Goal: Task Accomplishment & Management: Complete application form

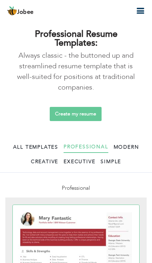
click at [66, 118] on link "Create my resume" at bounding box center [76, 114] width 52 height 14
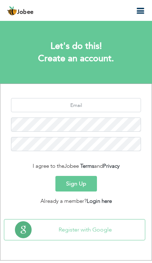
click at [69, 178] on button "Sign Up" at bounding box center [75, 184] width 41 height 16
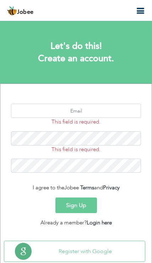
click at [102, 219] on link "Login here" at bounding box center [98, 222] width 25 height 7
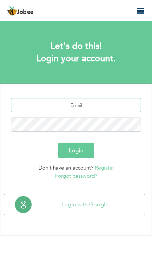
click at [111, 101] on input "text" at bounding box center [76, 105] width 130 height 14
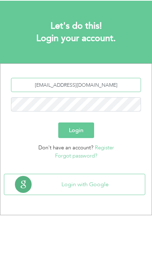
type input "mehranjan501@gmail.com"
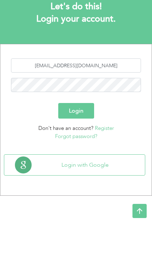
click at [82, 143] on button "Login" at bounding box center [76, 151] width 36 height 16
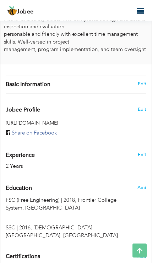
scroll to position [224, 0]
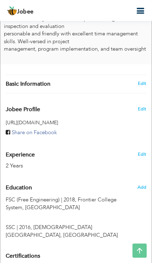
type input "Mehran"
type input "Ullah"
type input "+966562881985"
select select "number:166"
type input "KPK"
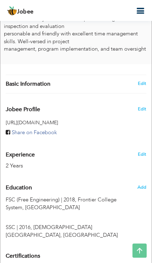
type input "Peshawar"
select select "number:4"
type input "HSE Officer"
type input "[URL][DOMAIN_NAME]"
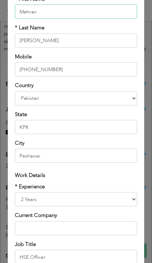
scroll to position [63, 0]
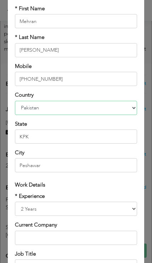
click at [136, 109] on select "Afghanistan Albania Algeria American Samoa Andorra Angola Anguilla Antarctica A…" at bounding box center [75, 108] width 121 height 14
select select "number:191"
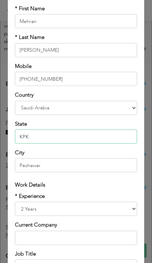
click at [88, 140] on input "KPK" at bounding box center [75, 137] width 121 height 14
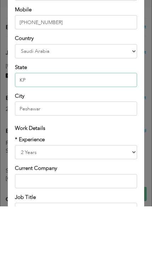
type input "K"
type input "Riyadh"
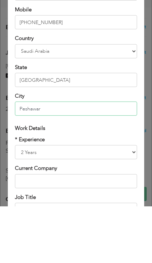
click at [110, 158] on input "Peshawar" at bounding box center [75, 165] width 121 height 14
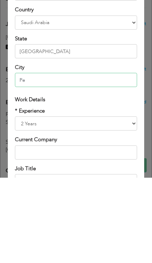
type input "P"
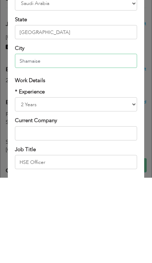
scroll to position [82, 0]
type input "Shamaise"
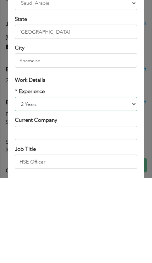
click at [132, 182] on select "Entry Level Less than 1 Year 1 Year 2 Years 3 Years 4 Years 5 Years 6 Years 7 Y…" at bounding box center [75, 189] width 121 height 14
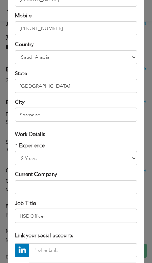
scroll to position [124, 0]
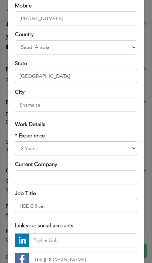
click at [125, 148] on select "Entry Level Less than 1 Year 1 Year 2 Years 3 Years 4 Years 5 Years 6 Years 7 Y…" at bounding box center [75, 148] width 121 height 14
click at [134, 155] on select "Entry Level Less than 1 Year 1 Year 2 Years 3 Years 4 Years 5 Years 6 Years 7 Y…" at bounding box center [75, 148] width 121 height 14
select select "number:4"
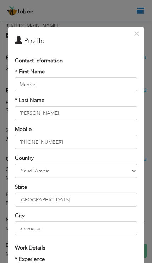
scroll to position [0, 0]
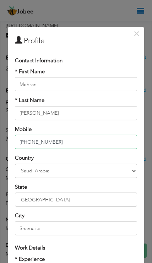
click at [89, 141] on input "+966562881985" at bounding box center [75, 142] width 121 height 14
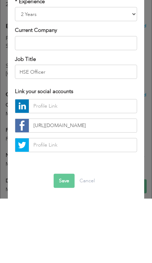
scroll to position [193, 0]
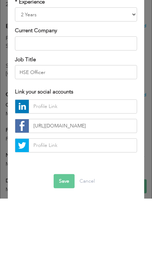
type input "0562881985"
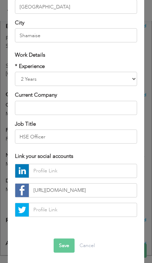
click at [60, 244] on button "Save" at bounding box center [63, 245] width 21 height 14
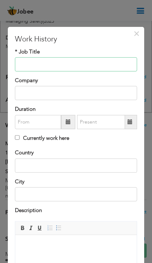
scroll to position [0, 0]
click at [136, 35] on span "×" at bounding box center [136, 33] width 6 height 13
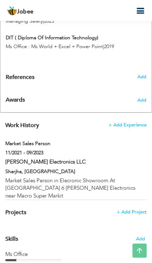
type input "Market Sales Person"
type input "Al Mateen Electronics LLC"
type input "11/2021"
type input "09/2023"
type input "UAE"
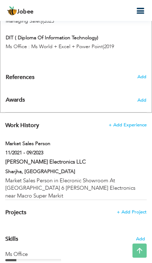
type input "Sharjha"
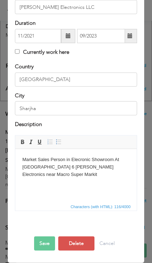
scroll to position [86, 0]
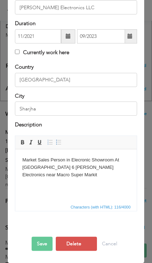
click at [78, 243] on button "Delete" at bounding box center [76, 244] width 41 height 14
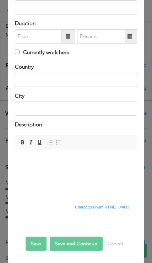
scroll to position [0, 0]
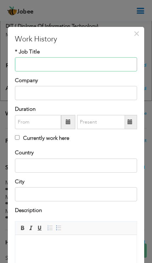
click at [34, 64] on input "text" at bounding box center [75, 64] width 121 height 14
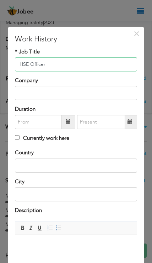
type input "HSE Officer"
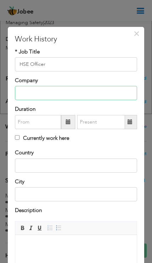
click at [30, 94] on input "text" at bounding box center [75, 93] width 121 height 14
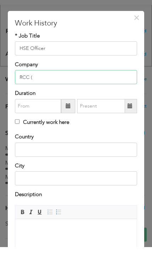
scroll to position [584, 0]
click at [61, 86] on input "RCC (" at bounding box center [75, 93] width 121 height 14
click at [53, 86] on input "RCC (" at bounding box center [75, 93] width 121 height 14
click at [68, 86] on input "RCC ( f" at bounding box center [75, 93] width 121 height 14
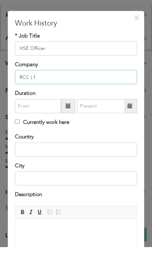
click at [70, 86] on input "RCC ( f" at bounding box center [75, 93] width 121 height 14
paste input "(RANDA CONTRACTING COMPANY - Jeddah, Sudi Arabia | Dec 2023 - Dec 2024 Responsi…"
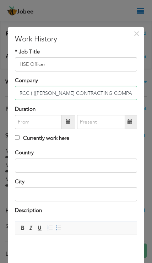
scroll to position [582, 0]
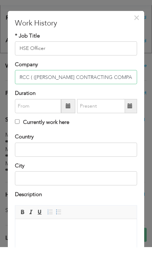
click at [112, 86] on input "RCC ( (RANDA CONTRACTING COMPANY - Jeddah, Sudi Arabia | Dec 2023 -" at bounding box center [75, 93] width 121 height 14
type input "RCC ( ([PERSON_NAME] CONTRACTING COMPANY - [GEOGRAPHIC_DATA], [GEOGRAPHIC_DATA]"
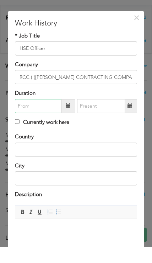
click at [29, 115] on input "text" at bounding box center [38, 122] width 46 height 14
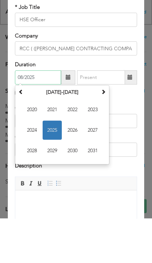
click at [22, 115] on input "08/2025" at bounding box center [38, 122] width 46 height 14
type input "0"
click at [54, 132] on th "2020-2031" at bounding box center [62, 137] width 74 height 11
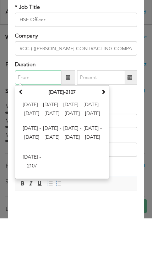
click at [58, 132] on th "2000-2107" at bounding box center [62, 137] width 74 height 11
click at [95, 169] on span "2084 - 2095" at bounding box center [92, 178] width 19 height 19
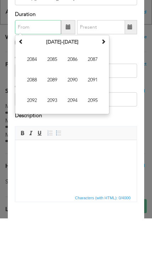
scroll to position [47, 0]
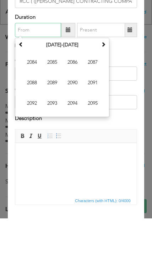
click at [104, 86] on span at bounding box center [103, 88] width 5 height 5
click at [102, 86] on span at bounding box center [103, 88] width 5 height 5
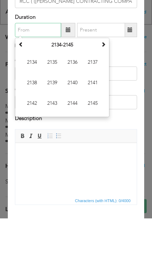
click at [101, 84] on th at bounding box center [103, 89] width 8 height 11
click at [100, 84] on th at bounding box center [103, 89] width 8 height 11
click at [22, 86] on span at bounding box center [20, 88] width 5 height 5
click at [22, 84] on th at bounding box center [21, 89] width 8 height 11
click at [20, 84] on th at bounding box center [21, 89] width 8 height 11
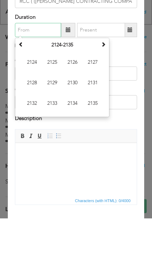
click at [23, 86] on span at bounding box center [20, 88] width 5 height 5
click at [23, 84] on th at bounding box center [21, 89] width 8 height 11
click at [22, 86] on span at bounding box center [20, 88] width 5 height 5
click at [24, 84] on th at bounding box center [21, 89] width 8 height 11
click at [22, 86] on span at bounding box center [20, 88] width 5 height 5
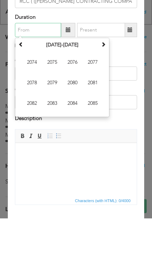
click at [22, 86] on span at bounding box center [20, 88] width 5 height 5
click at [24, 84] on th at bounding box center [21, 89] width 8 height 11
click at [25, 84] on th at bounding box center [21, 89] width 8 height 11
click at [23, 86] on span at bounding box center [20, 88] width 5 height 5
click at [24, 84] on th at bounding box center [21, 89] width 8 height 11
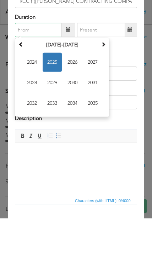
click at [22, 86] on span at bounding box center [20, 88] width 5 height 5
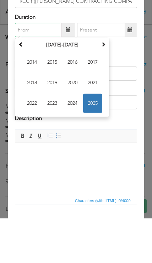
click at [50, 138] on span "2023" at bounding box center [51, 147] width 19 height 19
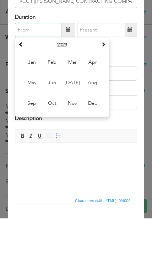
click at [76, 97] on span "Mar" at bounding box center [72, 106] width 19 height 19
type input "03/2023"
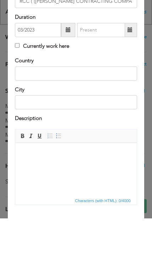
scroll to position [626, 0]
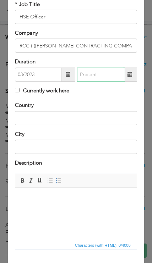
click at [96, 74] on input "text" at bounding box center [101, 75] width 48 height 14
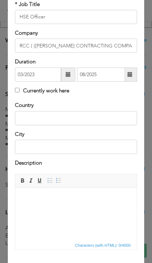
scroll to position [623, 0]
click at [97, 74] on input "08/2025" at bounding box center [101, 75] width 48 height 14
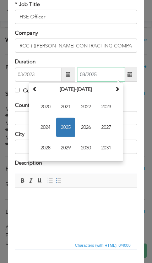
scroll to position [620, 0]
click at [46, 125] on span "2024" at bounding box center [45, 127] width 19 height 19
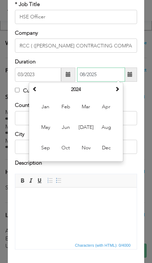
click at [107, 148] on span "Dec" at bounding box center [105, 147] width 19 height 19
type input "12/2024"
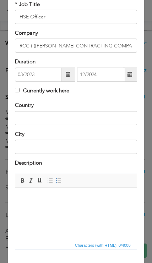
scroll to position [621, 0]
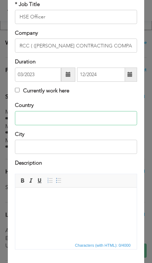
click at [29, 116] on input "text" at bounding box center [75, 118] width 121 height 14
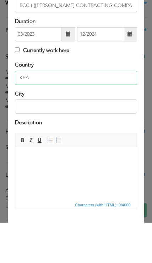
type input "KSA"
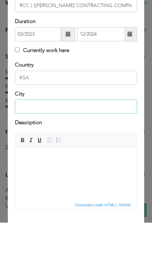
click at [103, 140] on input "text" at bounding box center [75, 147] width 121 height 14
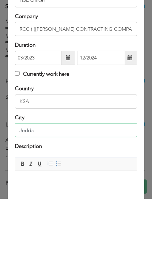
scroll to position [0, 0]
click at [122, 86] on input "RCC ( ([PERSON_NAME] CONTRACTING COMPANY - [GEOGRAPHIC_DATA], [GEOGRAPHIC_DATA]" at bounding box center [75, 93] width 121 height 14
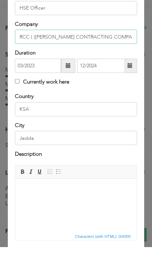
scroll to position [41, 0]
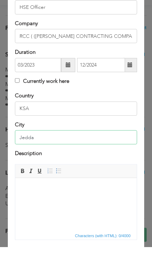
click at [82, 146] on input "Jedda" at bounding box center [75, 153] width 121 height 14
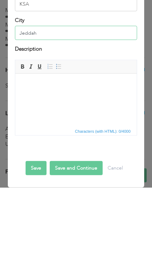
scroll to position [86, 0]
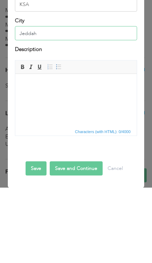
type input "Jeddah"
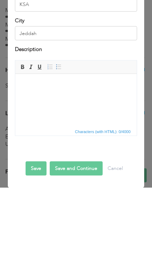
click at [88, 96] on html at bounding box center [75, 85] width 121 height 22
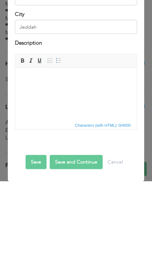
click at [72, 81] on body at bounding box center [75, 78] width 107 height 7
paste body
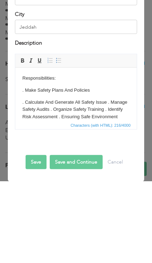
click at [25, 139] on span at bounding box center [22, 142] width 6 height 6
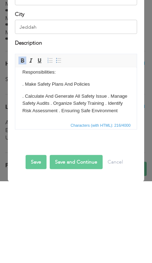
scroll to position [6, 0]
click p ". Calculate And Generate All Safety Issue . Manage Safety Audits . Organize Saf…"
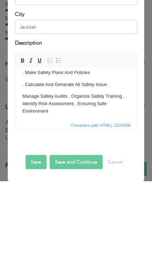
scroll to position [17, 0]
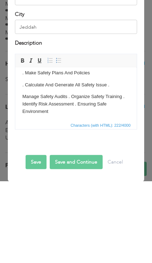
click p "Manage Safety Audits . Organize Safety Training . Identify Risk Assessment . En…"
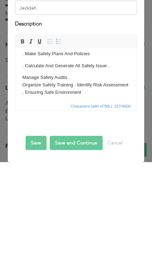
click p "Manage Safety Audits . ​​​​​​​ Organize Safety Training . Identify Risk Assessm…"
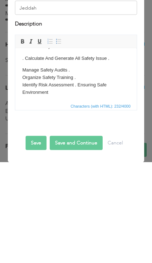
scroll to position [24, 0]
click p "Manage Safety Audits . Organize Safety Training . ​​​​​​​ Identify Risk Assessm…"
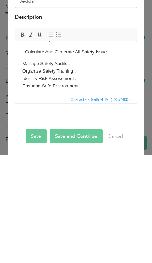
scroll to position [647, 0]
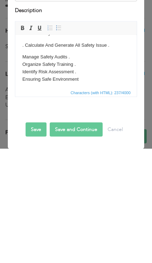
click p "Manage Safety Audits . Organize Safety Training . Identify Risk Assessment . ​​…"
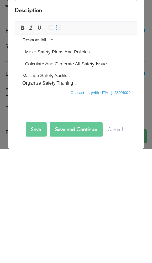
scroll to position [5, 0]
click at [112, 73] on p ". Calculate And Generate All Safety Issue ." at bounding box center [75, 87] width 107 height 29
click at [25, 73] on p ". Calculate And Generate All Safety Issue." at bounding box center [75, 87] width 107 height 29
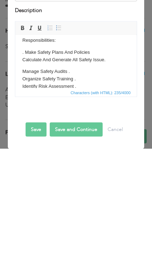
click at [20, 69] on html "Responsibilities: . Make Safety Plans And Policies ​​​​​​​ Calculate And Genera…" at bounding box center [75, 67] width 121 height 75
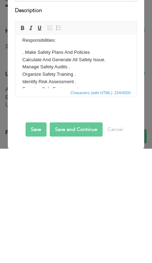
click p ". Make Safety Plans And Policies Calculate And Generate All Safety Issue. ​​​​​…"
click at [94, 48] on body "Responsibilities: Make Safety Plans And Policies Calculate And Generate All Saf…" at bounding box center [75, 65] width 107 height 56
click at [96, 48] on body "Responsibilities: Make Safety Plans And Policies Calculate And Generate All Saf…" at bounding box center [75, 65] width 107 height 56
click p "Make Safety Plans And Policies Calculate And Generate All Safety Issue. Manage …"
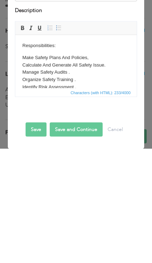
scroll to position [0, 0]
click at [31, 237] on button "Save" at bounding box center [36, 244] width 26 height 14
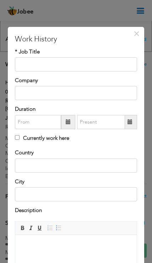
click at [135, 32] on span "×" at bounding box center [136, 33] width 6 height 13
click at [104, 64] on input "text" at bounding box center [75, 64] width 121 height 14
type input "A"
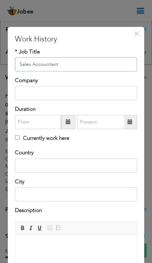
type input "Sales Accountant"
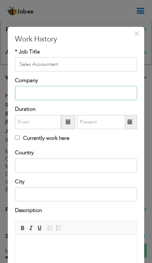
click at [108, 90] on input "text" at bounding box center [75, 93] width 121 height 14
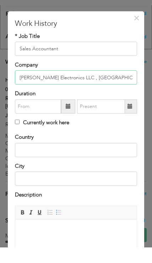
type input "[PERSON_NAME] Electronics LLC , [GEOGRAPHIC_DATA] [GEOGRAPHIC_DATA]"
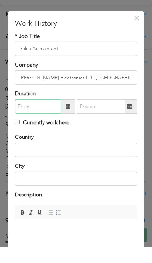
click at [47, 115] on input "text" at bounding box center [38, 122] width 46 height 14
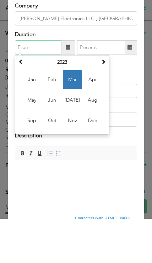
scroll to position [31, 0]
click at [71, 155] on span "Nov" at bounding box center [72, 164] width 19 height 19
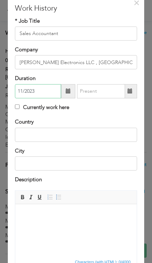
click at [30, 90] on input "11/2023" at bounding box center [38, 91] width 46 height 14
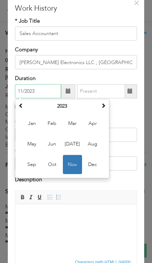
scroll to position [630, 0]
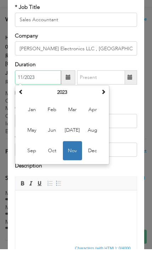
click at [25, 101] on th at bounding box center [21, 106] width 8 height 11
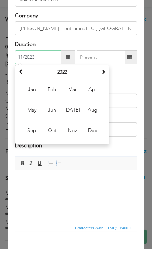
scroll to position [51, 0]
click at [25, 80] on th at bounding box center [21, 85] width 8 height 11
click at [74, 135] on span "Nov" at bounding box center [72, 144] width 19 height 19
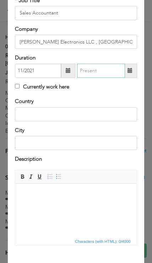
click at [107, 68] on input "text" at bounding box center [101, 71] width 48 height 14
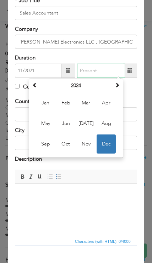
click at [38, 88] on th at bounding box center [34, 85] width 8 height 11
click at [35, 88] on th at bounding box center [34, 85] width 8 height 11
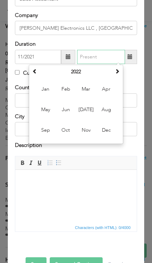
scroll to position [71, 0]
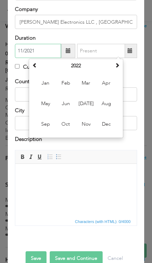
click at [44, 51] on input "11/2021" at bounding box center [38, 51] width 46 height 14
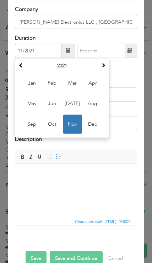
click at [22, 68] on th at bounding box center [21, 66] width 8 height 11
click at [73, 121] on span "Nov" at bounding box center [72, 124] width 19 height 19
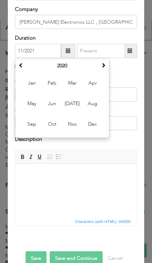
type input "11/2020"
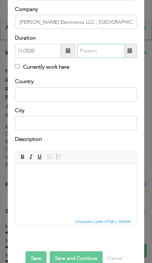
click at [101, 51] on input "text" at bounding box center [101, 51] width 48 height 14
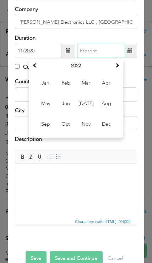
click at [107, 80] on span "Apr" at bounding box center [105, 83] width 19 height 19
type input "04/2022"
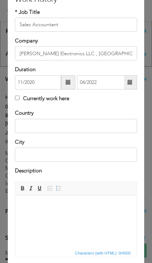
scroll to position [45, 0]
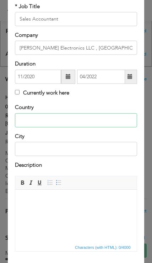
click at [113, 119] on input "text" at bounding box center [75, 120] width 121 height 14
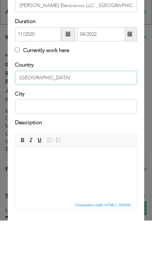
type input "[GEOGRAPHIC_DATA]"
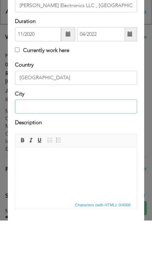
click at [108, 142] on input "text" at bounding box center [75, 149] width 121 height 14
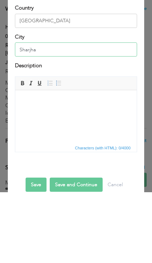
scroll to position [76, 0]
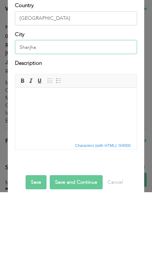
type input "Sharjha"
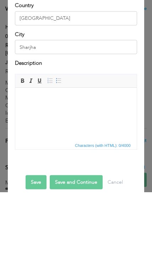
click at [108, 101] on body at bounding box center [75, 98] width 107 height 7
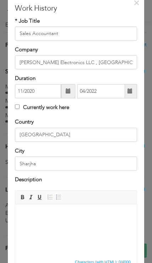
scroll to position [50, 0]
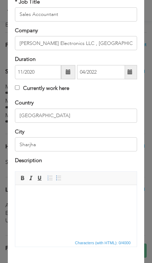
click at [38, 207] on html at bounding box center [75, 196] width 121 height 22
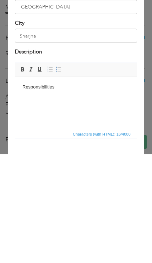
click at [22, 175] on span at bounding box center [22, 178] width 6 height 6
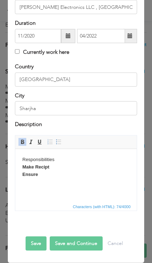
scroll to position [86, 0]
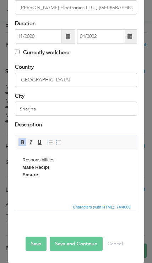
click at [103, 174] on body "Responsibilities Make Recipt Ensure" at bounding box center [75, 167] width 107 height 22
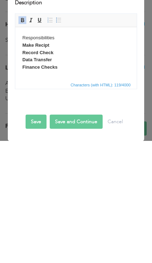
click at [88, 237] on button "Save and Continue" at bounding box center [76, 244] width 53 height 14
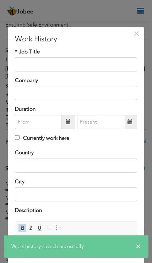
scroll to position [0, 0]
click at [138, 30] on span "×" at bounding box center [136, 33] width 6 height 13
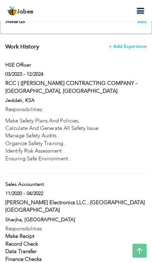
scroll to position [617, 0]
type input "HSE Officer"
type input "RCC ( ([PERSON_NAME] CONTRACTING COMPANY - [GEOGRAPHIC_DATA], [GEOGRAPHIC_DATA]"
type input "03/2023"
type input "12/2024"
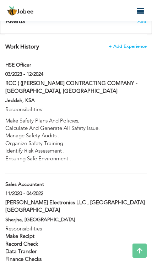
type input "KSA"
type input "Jeddah"
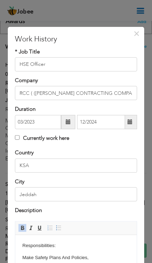
click at [136, 29] on div "× Work History * Job Title HSE Officer Company RCC ( (RANDA CONTRACTING COMPANY…" at bounding box center [76, 131] width 152 height 263
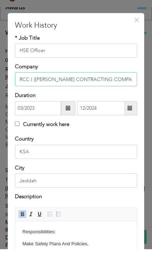
click at [42, 86] on input "RCC ( ([PERSON_NAME] CONTRACTING COMPANY - [GEOGRAPHIC_DATA], [GEOGRAPHIC_DATA]" at bounding box center [75, 93] width 121 height 14
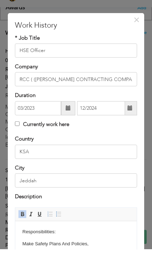
click at [138, 27] on span "×" at bounding box center [136, 33] width 6 height 13
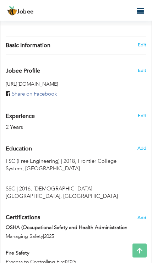
scroll to position [269, 0]
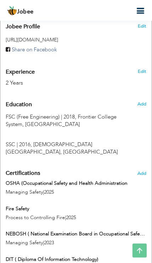
scroll to position [317, 0]
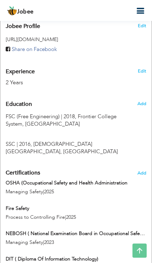
type input "Mehran"
type input "Ullah"
type input "0562881985"
select select "number:191"
type input "Riyadh"
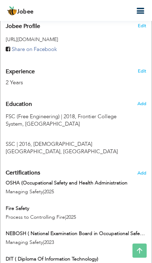
type input "Shamaise"
select select "number:4"
type input "HSE Officer"
type input "https://www.facebook.com/share/1CNDkQhWZt/?mibextid=wwXIfr"
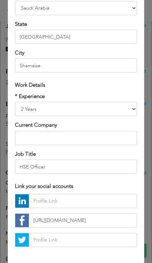
scroll to position [171, 0]
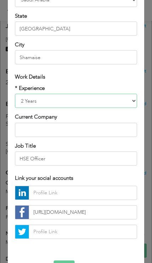
click at [131, 100] on select "Entry Level Less than 1 Year 1 Year 2 Years 3 Years 4 Years 5 Years 6 Years 7 Y…" at bounding box center [75, 101] width 121 height 14
select select "number:5"
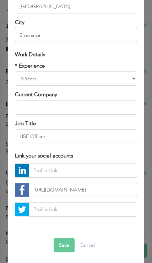
click at [63, 245] on button "Save" at bounding box center [63, 245] width 21 height 14
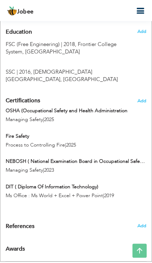
scroll to position [389, 0]
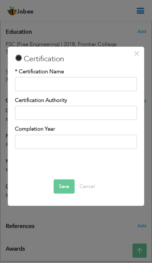
click at [137, 59] on span "×" at bounding box center [136, 53] width 6 height 13
click at [128, 58] on div "× Certification * Certification Name Certification Authority Save" at bounding box center [76, 131] width 152 height 263
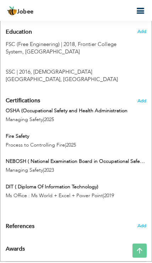
click at [139, 94] on div "Certifications Add OSHA (Occupational Safety and Health Administration Managing…" at bounding box center [75, 151] width 151 height 114
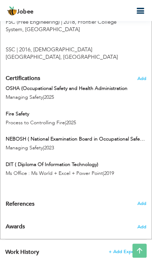
type input "Fire Safety"
type input "Process to Controlling Fire"
type input "2025"
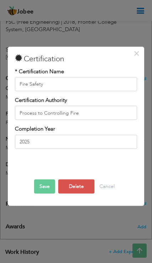
click at [77, 194] on button "Delete" at bounding box center [76, 186] width 36 height 14
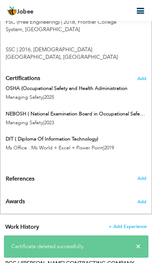
type input "OSHA (Occupational Safety and Health Administration"
type input "Managing Safety"
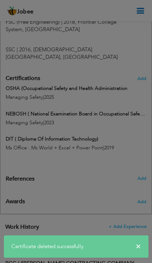
click at [0, 0] on div "× Certification * Certification Name OSHA (Occupational Safety and Health Admin…" at bounding box center [0, 0] width 0 height 0
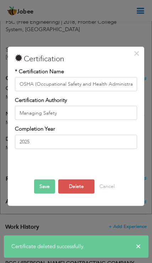
click at [72, 194] on button "Delete" at bounding box center [76, 186] width 36 height 14
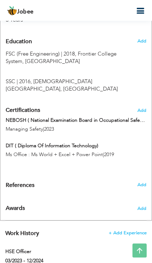
scroll to position [379, 0]
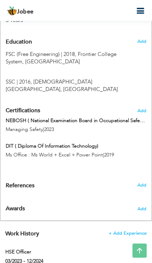
type input "DIT ( Diploma Of Information Technology)"
type input "Ms Office : Ms World + Excel + Power Point"
type input "2019"
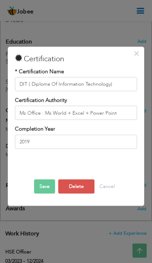
click at [74, 194] on button "Delete" at bounding box center [76, 186] width 36 height 14
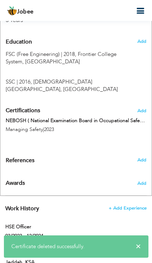
type input "NEBOSH ( National Examination Board in Occupational Safety and Health"
type input "Managing Safety"
type input "2023"
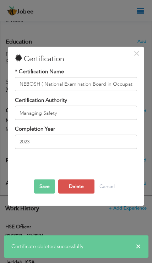
click at [71, 194] on button "Delete" at bounding box center [76, 186] width 36 height 14
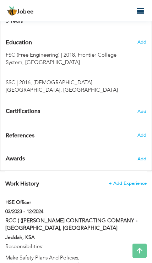
scroll to position [357, 0]
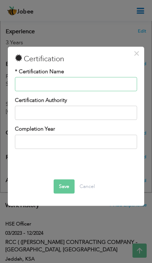
click at [100, 83] on input "text" at bounding box center [75, 84] width 121 height 14
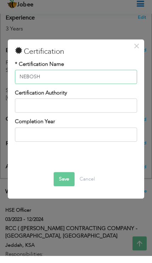
scroll to position [371, 0]
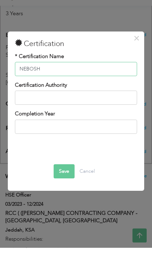
type input "NEBOSH"
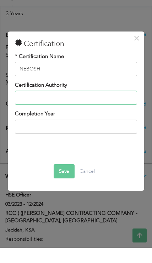
click at [105, 106] on input "text" at bounding box center [75, 113] width 121 height 14
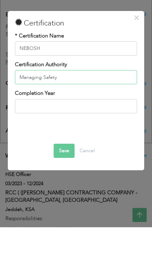
type input "Managing Safety"
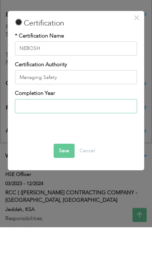
click at [102, 135] on input "text" at bounding box center [75, 142] width 121 height 14
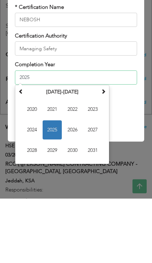
click at [94, 164] on span "2023" at bounding box center [92, 173] width 19 height 19
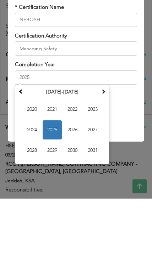
type input "2023"
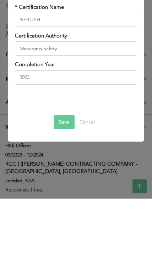
scroll to position [435, 0]
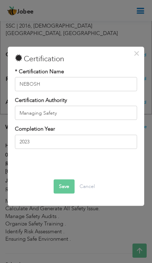
click at [63, 191] on button "Save" at bounding box center [63, 186] width 21 height 14
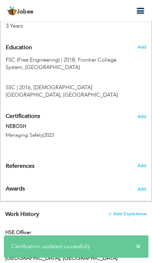
scroll to position [370, 0]
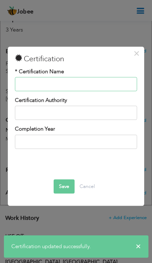
click at [102, 91] on input "text" at bounding box center [75, 84] width 121 height 14
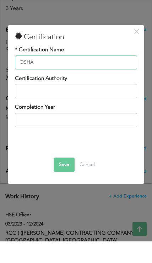
type input "OSHA"
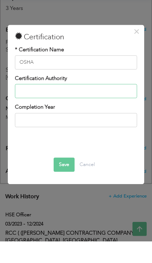
click at [113, 111] on input "text" at bounding box center [75, 113] width 121 height 14
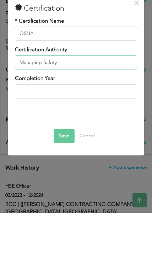
type input "Managing Safety"
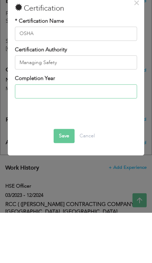
click at [110, 135] on input "text" at bounding box center [75, 142] width 121 height 14
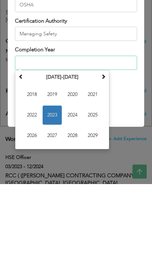
click at [54, 185] on span "2023" at bounding box center [51, 194] width 19 height 19
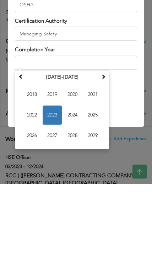
type input "2023"
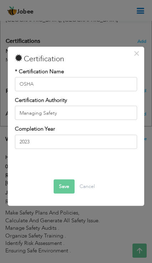
click at [64, 194] on button "Save" at bounding box center [63, 186] width 21 height 14
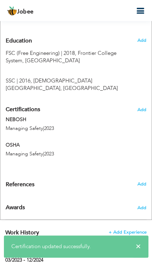
scroll to position [380, 0]
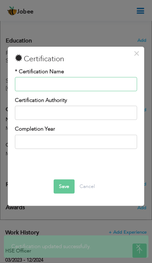
click at [108, 91] on input "text" at bounding box center [75, 84] width 121 height 14
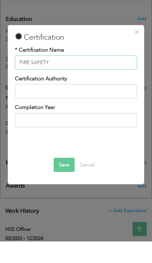
type input "FIRE SAFETY"
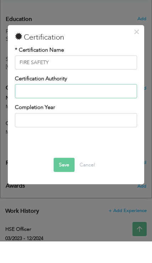
click at [113, 106] on input "text" at bounding box center [75, 113] width 121 height 14
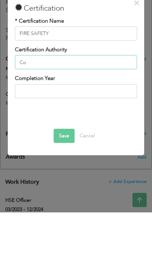
type input "C"
type input "A"
type input "Prevent Fire"
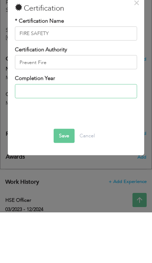
click at [89, 135] on input "text" at bounding box center [75, 142] width 121 height 14
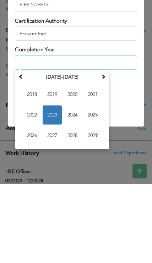
click at [53, 185] on span "2023" at bounding box center [51, 194] width 19 height 19
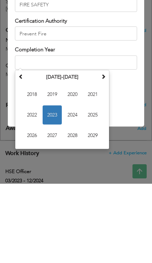
type input "2023"
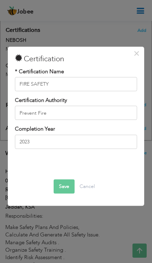
click at [62, 194] on button "Save" at bounding box center [63, 186] width 21 height 14
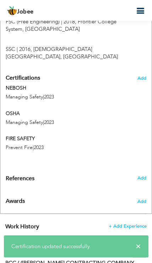
scroll to position [400, 0]
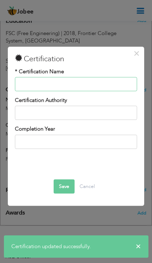
click at [91, 91] on input "text" at bounding box center [75, 84] width 121 height 14
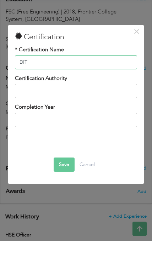
type input "DIT"
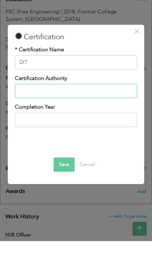
click at [112, 106] on input "text" at bounding box center [75, 113] width 121 height 14
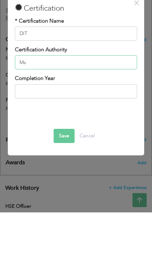
type input "M"
type input "Ms Office + World + Excel + Power Point + Mailing"
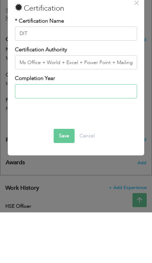
click at [118, 135] on input "text" at bounding box center [75, 142] width 121 height 14
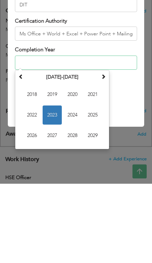
click at [57, 164] on span "2019" at bounding box center [51, 173] width 19 height 19
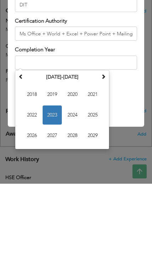
type input "2019"
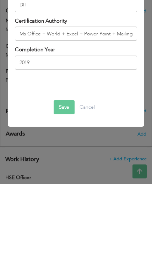
scroll to position [479, 0]
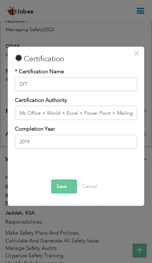
click at [60, 194] on button "Save" at bounding box center [64, 186] width 26 height 14
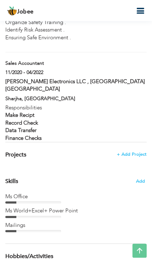
scroll to position [738, 0]
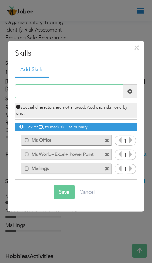
click at [93, 98] on input "text" at bounding box center [69, 91] width 108 height 14
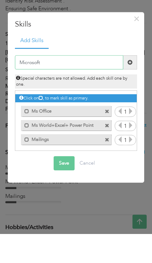
type input "Microsoft"
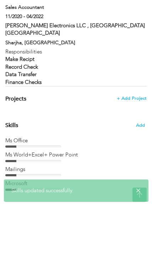
scroll to position [794, 0]
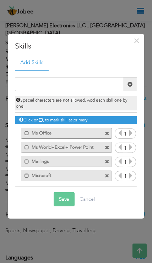
click at [110, 135] on span at bounding box center [107, 131] width 6 height 7
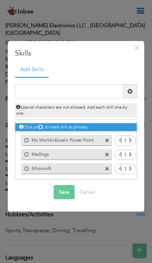
click at [108, 142] on span at bounding box center [107, 138] width 6 height 7
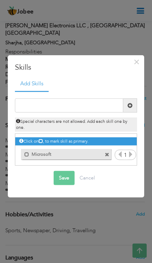
click at [110, 161] on div "Mark as primary skill. Microsoft" at bounding box center [64, 154] width 101 height 14
click at [110, 176] on div "Save Cancel" at bounding box center [75, 178] width 121 height 25
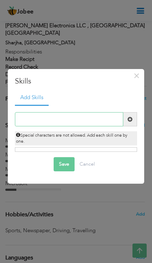
click at [92, 126] on input "text" at bounding box center [69, 119] width 108 height 14
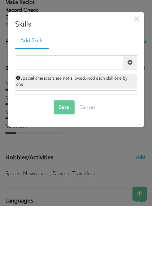
click at [138, 69] on span "×" at bounding box center [136, 75] width 6 height 13
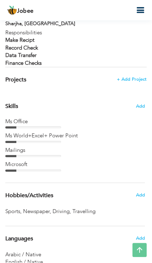
scroll to position [812, 0]
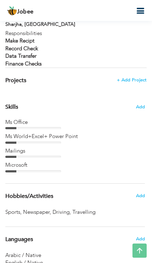
click at [143, 104] on span "Add" at bounding box center [140, 107] width 9 height 7
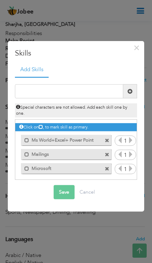
click at [105, 131] on div "Click on , to mark skill as primary." at bounding box center [76, 127] width 124 height 8
click at [0, 0] on div at bounding box center [0, 0] width 0 height 0
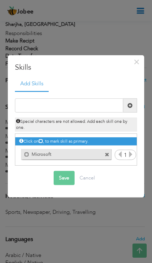
click at [110, 145] on div "Click on , to mark skill as primary." at bounding box center [76, 141] width 124 height 8
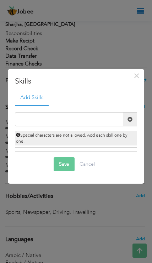
click at [110, 175] on div "Save Cancel" at bounding box center [75, 164] width 121 height 25
click at [96, 126] on input "text" at bounding box center [69, 119] width 108 height 14
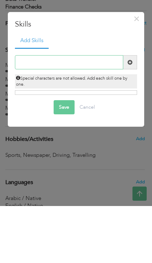
click at [68, 112] on input "text" at bounding box center [69, 119] width 108 height 14
click at [63, 112] on input "text" at bounding box center [69, 119] width 108 height 14
paste input "Data analysis and impactful presentation. ♦ Ab"
type input "Data analysis and impactful presentation"
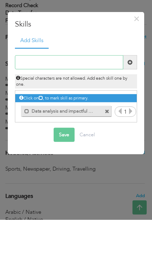
click at [62, 98] on input "text" at bounding box center [69, 105] width 108 height 14
click at [57, 98] on input "text" at bounding box center [69, 105] width 108 height 14
paste input "Able to work under pressure"
type input "Able to work under pressure"
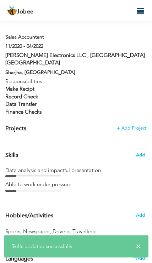
scroll to position [764, 0]
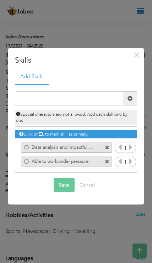
click at [130, 165] on icon at bounding box center [130, 161] width 6 height 6
click at [132, 165] on icon at bounding box center [130, 161] width 6 height 6
click at [131, 150] on icon at bounding box center [130, 147] width 6 height 6
click at [121, 150] on icon at bounding box center [119, 147] width 6 height 6
click at [124, 153] on input "1" at bounding box center [125, 148] width 4 height 10
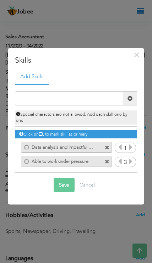
click at [121, 150] on icon at bounding box center [119, 147] width 6 height 6
click at [133, 150] on icon at bounding box center [130, 147] width 6 height 6
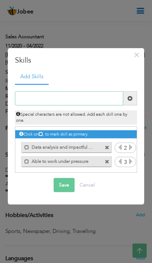
click at [95, 105] on input "text" at bounding box center [69, 98] width 108 height 14
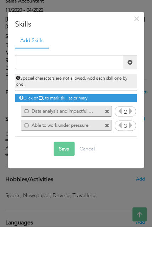
click at [78, 156] on label "Able to work under pressure" at bounding box center [61, 160] width 65 height 9
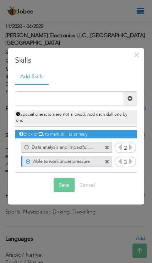
click at [70, 151] on label "Data analysis and impactful presentation" at bounding box center [61, 146] width 65 height 9
click at [81, 151] on label "Data analysis and impactful presentation" at bounding box center [62, 146] width 65 height 9
click at [81, 165] on label "Able to work under pressure" at bounding box center [62, 160] width 65 height 9
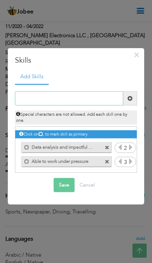
click at [96, 105] on input "text" at bounding box center [69, 98] width 108 height 14
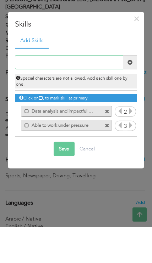
type input "M"
type input "MicroSoft"
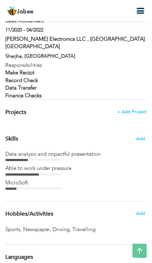
scroll to position [780, 0]
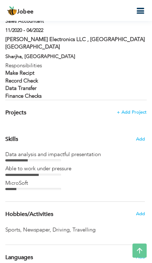
click at [140, 100] on div "CV Import Profile Strength 0% Select an Item from right menu Work History * Job…" at bounding box center [76, 3] width 152 height 264
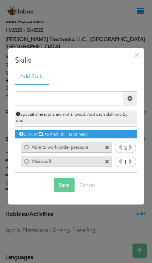
click at [108, 138] on div "Click on , to mark skill as primary." at bounding box center [76, 134] width 124 height 8
click at [110, 138] on div "Click on , to mark skill as primary." at bounding box center [76, 134] width 124 height 8
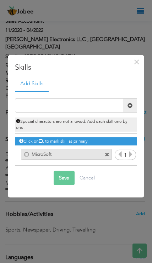
click at [108, 173] on div "Save Cancel" at bounding box center [75, 178] width 121 height 25
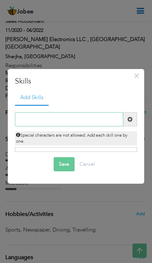
click at [98, 126] on input "text" at bounding box center [69, 119] width 108 height 14
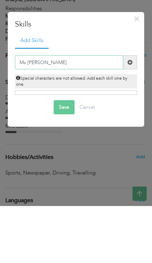
type input "Ms Office"
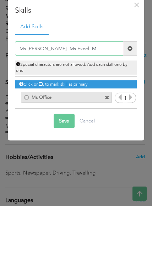
type input "Ms Word. Ms Excel. Ms"
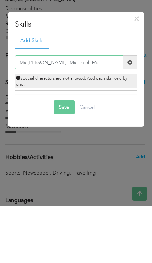
click at [25, 112] on input "Ms Word. Ms Excel. Ms" at bounding box center [69, 119] width 108 height 14
type input "Microsoft"
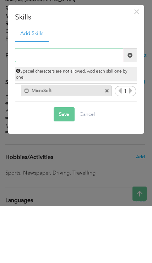
click at [78, 105] on input "text" at bounding box center [69, 112] width 108 height 14
click at [74, 105] on input "text" at bounding box center [69, 112] width 108 height 14
paste input "Ms Word. Ms Excel. Ms"
click at [23, 105] on input "Ms Word. Ms Excel. Ms Power Point." at bounding box center [69, 112] width 108 height 14
type input "Ms Office - Ms [PERSON_NAME]. Ms Excel. Ms Power Point."
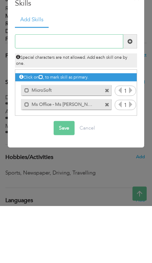
scroll to position [798, 0]
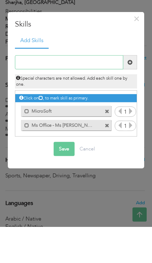
click at [71, 91] on input "text" at bounding box center [69, 98] width 108 height 14
click at [63, 91] on input "text" at bounding box center [69, 98] width 108 height 14
paste input "Data analysis and impactful presentation."
type input "Data analysis and impactful presentation."
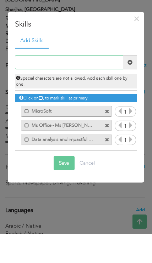
click at [64, 84] on input "text" at bounding box center [69, 91] width 108 height 14
click at [56, 84] on input "text" at bounding box center [69, 91] width 108 height 14
paste input "Able to work under pressure"
type input "Able to work under pressure"
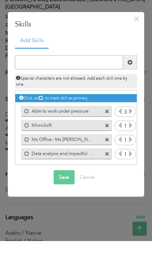
click at [67, 77] on input "text" at bounding box center [69, 84] width 108 height 14
click at [63, 77] on input "text" at bounding box center [69, 84] width 108 height 14
paste input "Strong analytical, interpretive, organizational an"
click at [89, 77] on input "Strong analytical,r" at bounding box center [69, 84] width 108 height 14
click at [91, 77] on input "Strong analytical," at bounding box center [69, 84] width 108 height 14
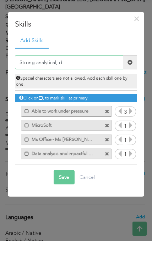
click at [91, 77] on input "Strong analytical, d" at bounding box center [69, 84] width 108 height 14
click at [89, 77] on input "Strong analytical, d" at bounding box center [69, 84] width 108 height 14
paste input "organizational and problem-solv"
type input "Strong analytical, organizational and problem-solv"
click at [50, 77] on input "Strong analytical, organizational and problem-solv" at bounding box center [69, 84] width 108 height 14
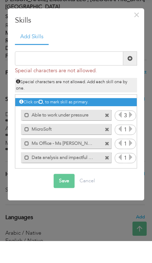
click at [133, 74] on span at bounding box center [130, 81] width 14 height 14
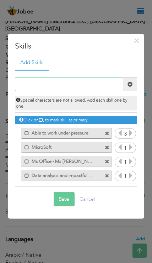
click at [88, 91] on input "text" at bounding box center [69, 84] width 108 height 14
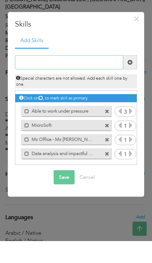
click at [73, 77] on input "text" at bounding box center [69, 84] width 108 height 14
click at [68, 77] on input "text" at bounding box center [69, 84] width 108 height 14
paste input "organizational and problem-solving skills."
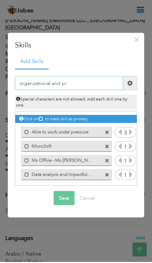
type input "organizational"
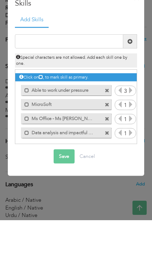
scroll to position [810, 0]
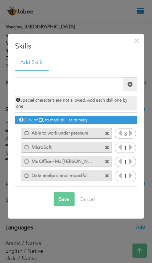
click at [61, 195] on button "Save" at bounding box center [63, 199] width 21 height 14
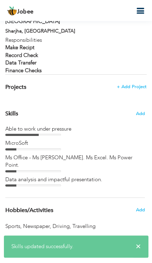
scroll to position [805, 0]
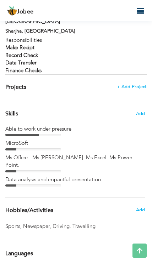
click at [140, 110] on span "Add" at bounding box center [140, 113] width 9 height 7
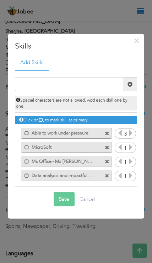
click at [108, 124] on div "Click on , to mark skill as primary." at bounding box center [76, 120] width 124 height 8
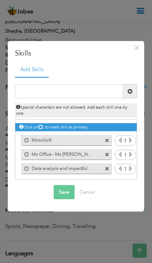
click at [60, 199] on button "Save" at bounding box center [63, 192] width 21 height 14
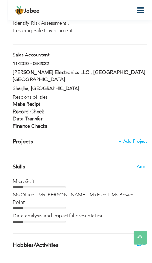
scroll to position [774, 0]
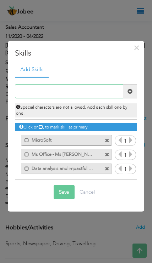
click at [80, 98] on input "text" at bounding box center [69, 91] width 108 height 14
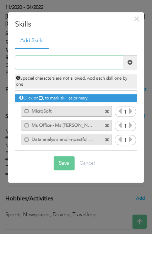
click at [69, 84] on input "text" at bounding box center [69, 91] width 108 height 14
click at [62, 84] on input "text" at bounding box center [69, 91] width 108 height 14
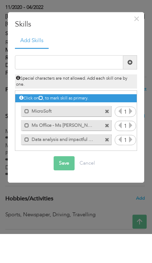
scroll to position [798, 0]
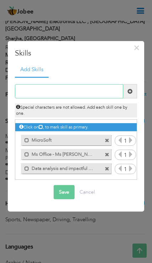
click at [47, 98] on input "text" at bounding box center [69, 91] width 108 height 14
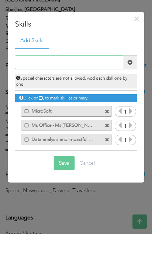
click at [57, 84] on input "text" at bounding box center [69, 91] width 108 height 14
click at [37, 84] on input "text" at bounding box center [69, 91] width 108 height 14
click at [36, 84] on input "text" at bounding box center [69, 91] width 108 height 14
paste input "Management Skill"
type input "Management Skill"
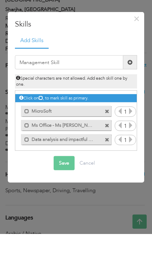
click at [43, 125] on icon at bounding box center [41, 127] width 4 height 4
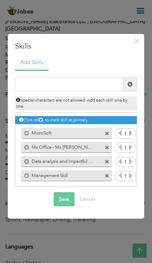
click at [26, 178] on span at bounding box center [26, 175] width 5 height 5
click at [23, 181] on div "Unmark as primary skill. Management Skill" at bounding box center [66, 175] width 90 height 11
click at [25, 178] on span at bounding box center [26, 175] width 5 height 5
click at [28, 150] on span at bounding box center [28, 147] width 5 height 5
click at [62, 206] on button "Save" at bounding box center [63, 199] width 21 height 14
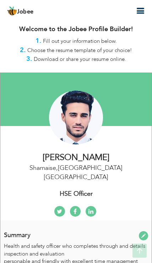
scroll to position [0, 0]
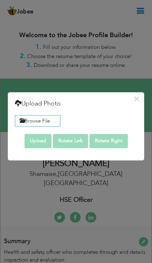
click at [32, 121] on label "Browse File ..." at bounding box center [37, 120] width 45 height 11
click at [0, 0] on input "Browse File ..." at bounding box center [0, 0] width 0 height 0
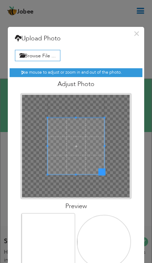
click at [40, 224] on img at bounding box center [49, 226] width 54 height 83
click at [135, 33] on button "×" at bounding box center [136, 33] width 11 height 11
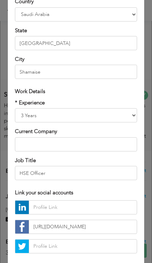
scroll to position [156, 0]
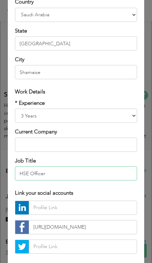
click at [55, 174] on input "HSE Officer" at bounding box center [75, 173] width 121 height 14
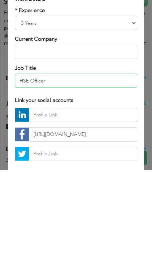
type input "HSE Officer"
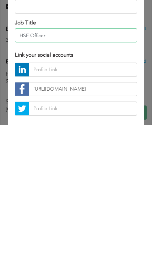
scroll to position [227, 0]
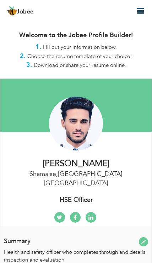
click at [137, 8] on icon "button" at bounding box center [140, 11] width 8 height 8
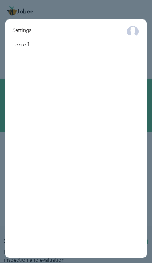
click at [105, 17] on div at bounding box center [76, 131] width 152 height 263
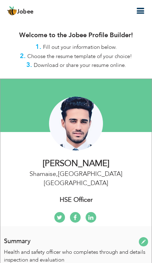
click at [135, 10] on button "button" at bounding box center [139, 11] width 13 height 10
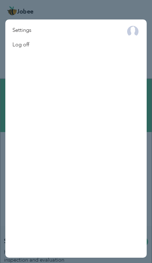
click at [106, 13] on div at bounding box center [76, 131] width 152 height 263
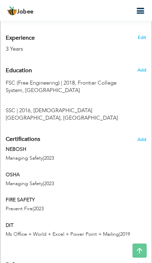
scroll to position [347, 0]
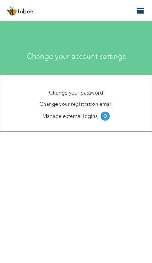
click at [138, 10] on icon "button" at bounding box center [140, 11] width 8 height 8
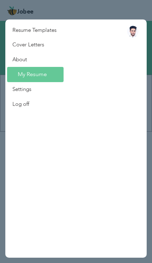
click at [31, 73] on link "My Resume" at bounding box center [35, 74] width 56 height 15
click at [46, 75] on link "My Resume" at bounding box center [35, 74] width 56 height 15
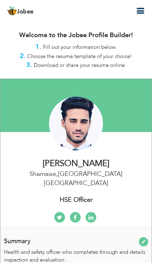
click at [139, 13] on icon "button" at bounding box center [140, 11] width 8 height 8
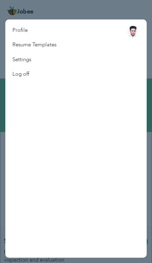
click at [32, 43] on link "Resume Templates" at bounding box center [34, 45] width 58 height 15
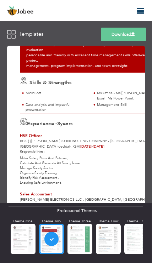
scroll to position [54, 2]
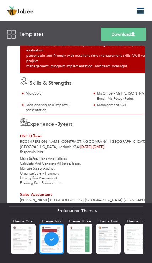
click at [41, 119] on div "Experience - 3 years" at bounding box center [91, 124] width 142 height 11
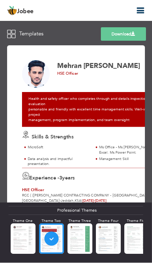
scroll to position [0, 0]
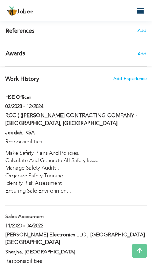
scroll to position [582, 0]
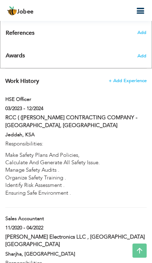
type input "HSE Officer"
type input "RCC ( ([PERSON_NAME] CONTRACTING COMPANY - [GEOGRAPHIC_DATA], [GEOGRAPHIC_DATA]"
type input "03/2023"
type input "12/2024"
type input "KSA"
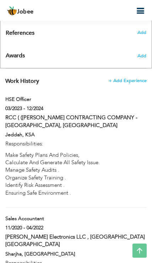
type input "Jeddah"
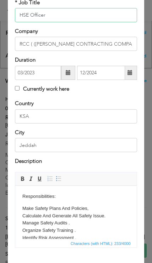
scroll to position [49, 0]
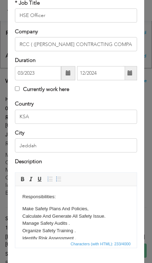
click at [24, 204] on body "Responsibilities: Make Safety Plans And Policies, Calculate And Generate All Sa…" at bounding box center [75, 221] width 107 height 56
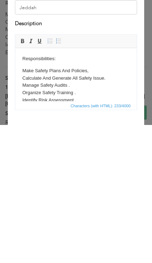
click at [26, 73] on p "Make Safety Plans And Policies, Calculate And Generate All Safety Issue. Manage…" at bounding box center [75, 89] width 107 height 44
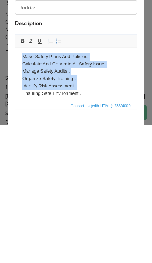
scroll to position [15, 0]
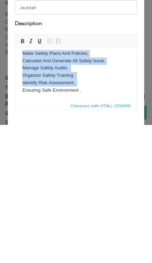
click at [21, 176] on span at bounding box center [22, 179] width 6 height 6
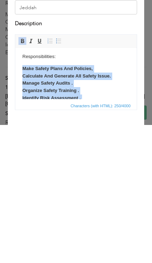
scroll to position [0, 0]
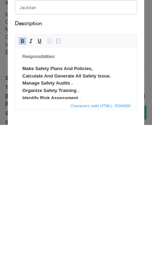
click at [25, 57] on p "Responsibilities:" at bounding box center [75, 56] width 107 height 7
click at [23, 57] on p "Responsibilities:" at bounding box center [75, 56] width 107 height 7
click at [23, 56] on p "Responsibilities:" at bounding box center [75, 56] width 107 height 7
click at [21, 176] on span at bounding box center [22, 179] width 6 height 6
click at [29, 176] on span at bounding box center [31, 179] width 6 height 6
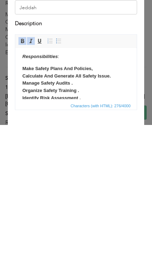
click at [50, 176] on span at bounding box center [50, 179] width 6 height 6
click at [62, 175] on link "Insert/Remove Bulleted List" at bounding box center [59, 179] width 8 height 8
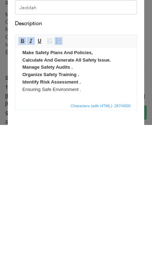
scroll to position [16, 0]
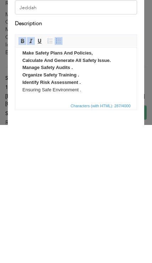
click at [24, 90] on p "Make Safety Plans And Policies, Calculate And Generate All Safety Issue. Manage…" at bounding box center [75, 72] width 107 height 44
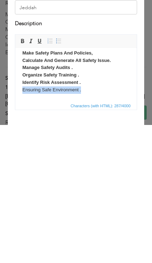
click at [19, 175] on link "Bold" at bounding box center [22, 179] width 8 height 8
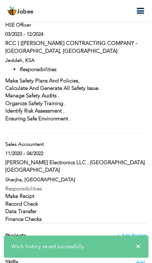
scroll to position [655, 0]
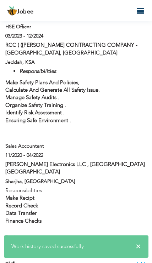
type input "Sales Accountant"
type input "[PERSON_NAME] Electronics LLC , [GEOGRAPHIC_DATA] [GEOGRAPHIC_DATA]"
type input "11/2020"
type input "04/2022"
type input "[GEOGRAPHIC_DATA]"
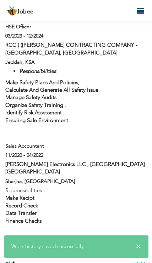
type input "Sharjha"
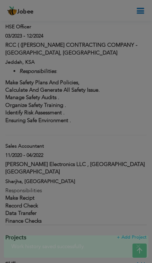
scroll to position [0, 0]
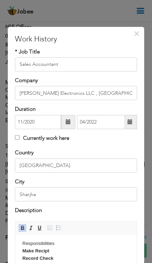
click at [26, 240] on body "Responsibilities Make Recipt Record Check Data Transfer Finance Checks" at bounding box center [75, 258] width 107 height 37
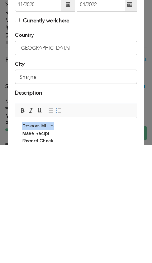
click at [21, 225] on span at bounding box center [22, 228] width 6 height 6
click at [61, 225] on span at bounding box center [59, 228] width 6 height 6
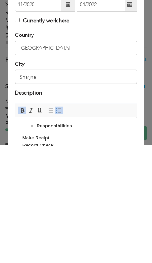
click at [30, 225] on span at bounding box center [31, 228] width 6 height 6
click at [23, 138] on strong "Make Recipt Record Check Data Transfer Finance Checks" at bounding box center [39, 148] width 35 height 27
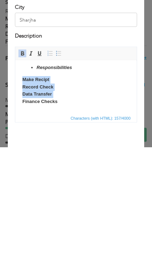
scroll to position [763, 0]
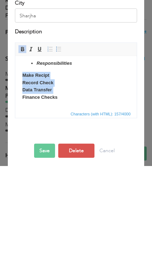
click at [24, 143] on span at bounding box center [22, 146] width 6 height 6
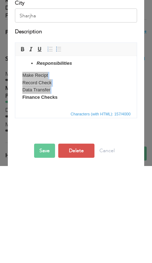
click at [17, 140] on span "Editor toolbars Basic Styles Bold Italic Underline Paragraph Insert/Remove Numb…" at bounding box center [75, 146] width 121 height 13
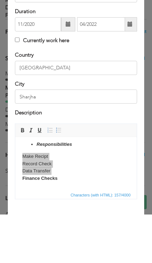
scroll to position [49, 0]
click at [25, 259] on div at bounding box center [75, 266] width 121 height 15
click at [28, 259] on div at bounding box center [75, 266] width 121 height 15
click at [16, 259] on div at bounding box center [75, 261] width 121 height 4
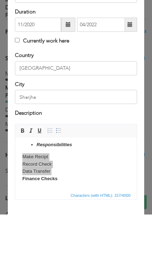
click at [52, 259] on div at bounding box center [75, 261] width 121 height 4
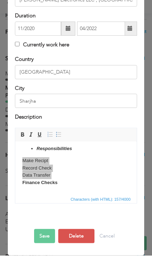
scroll to position [86, 0]
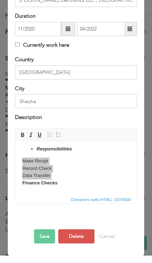
click at [41, 243] on div "× Work History * Job Title Sales Accountant Company [PERSON_NAME] Electronics L…" at bounding box center [76, 102] width 136 height 322
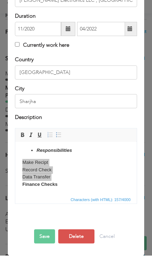
scroll to position [0, 0]
click at [105, 241] on button "Cancel" at bounding box center [107, 244] width 22 height 14
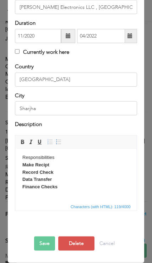
scroll to position [86, 0]
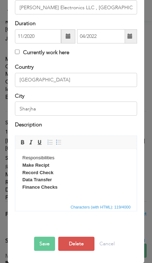
click at [28, 159] on body "Responsibilities Make Recipt Record Check Data Transfer Finance Checks" at bounding box center [75, 172] width 107 height 37
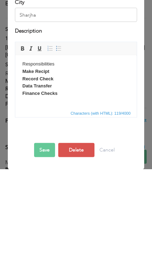
click at [27, 63] on body "Responsibilities Make Recipt Record Check Data Transfer Finance Checks" at bounding box center [75, 78] width 107 height 37
click at [19, 138] on link "Bold" at bounding box center [22, 142] width 8 height 8
click at [59, 139] on span at bounding box center [59, 142] width 6 height 6
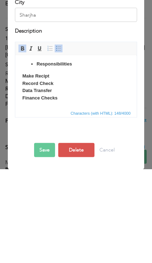
click at [25, 76] on strong "Make Recipt Record Check Data Transfer Finance Checks" at bounding box center [39, 86] width 35 height 27
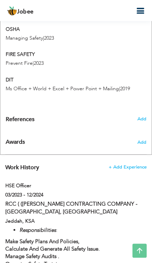
scroll to position [502, 0]
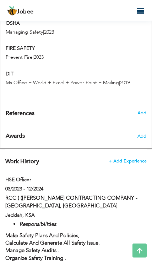
type input "HSE Officer"
type input "RCC ( ([PERSON_NAME] CONTRACTING COMPANY - [GEOGRAPHIC_DATA], [GEOGRAPHIC_DATA]"
type input "03/2023"
type input "12/2024"
type input "KSA"
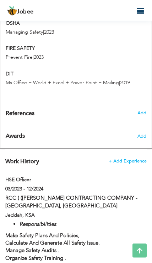
type input "Jeddah"
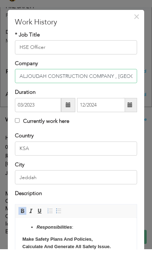
scroll to position [1, 0]
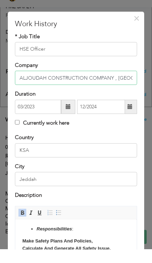
type input "ALJOUDAH CONSTRUCTION COMPANY , Sudi Arabia"
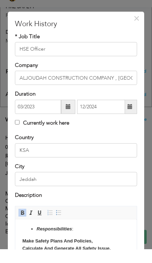
scroll to position [544, 0]
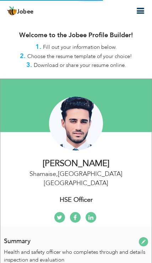
click at [139, 9] on icon "button" at bounding box center [140, 11] width 8 height 8
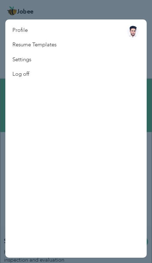
click at [81, 48] on nav "Profile Resume Templates Resume Templates Cover Letters About My Resume Welcome…" at bounding box center [75, 138] width 141 height 238
click at [46, 44] on link "Resume Templates" at bounding box center [34, 45] width 58 height 15
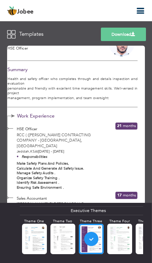
click at [125, 35] on link "Download" at bounding box center [123, 34] width 45 height 13
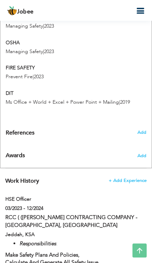
scroll to position [483, 0]
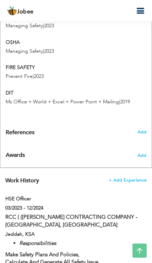
type input "HSE Officer"
type input "RCC ( ([PERSON_NAME] CONTRACTING COMPANY - [GEOGRAPHIC_DATA], [GEOGRAPHIC_DATA]"
type input "03/2023"
type input "12/2024"
type input "KSA"
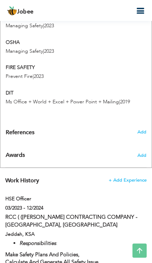
type input "Jeddah"
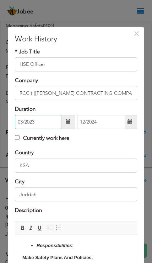
click at [37, 126] on input "03/2023" at bounding box center [38, 122] width 46 height 14
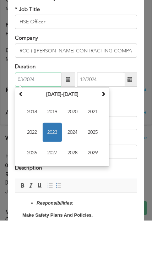
type input "03/2024"
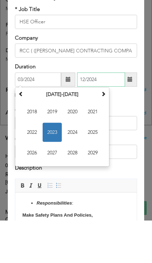
click at [103, 115] on input "12/2024" at bounding box center [101, 122] width 48 height 14
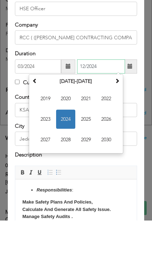
scroll to position [11, 0]
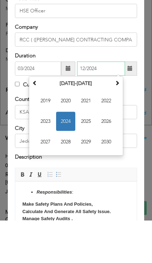
click at [85, 104] on input "12/2024" at bounding box center [101, 111] width 48 height 14
click at [36, 123] on span at bounding box center [34, 125] width 5 height 5
click at [120, 121] on th at bounding box center [117, 126] width 8 height 11
click at [65, 154] on span "2024" at bounding box center [65, 163] width 19 height 19
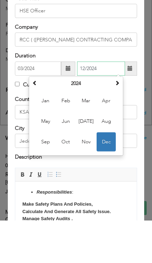
click at [116, 123] on span at bounding box center [116, 125] width 5 height 5
click at [37, 123] on span at bounding box center [34, 125] width 5 height 5
click at [117, 123] on span at bounding box center [116, 125] width 5 height 5
click at [84, 134] on span "Mar" at bounding box center [85, 143] width 19 height 19
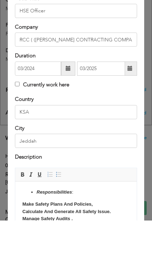
scroll to position [525, 0]
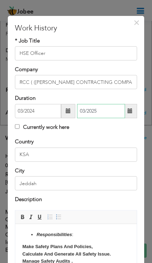
click at [107, 118] on input "03/2025" at bounding box center [101, 111] width 48 height 14
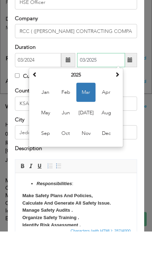
scroll to position [32, 0]
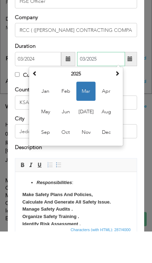
click at [44, 134] on span "May" at bounding box center [45, 143] width 19 height 19
type input "05/2025"
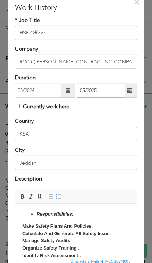
click at [108, 95] on input "05/2025" at bounding box center [101, 91] width 48 height 14
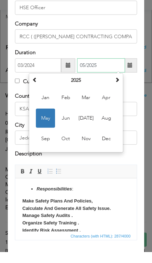
scroll to position [46, 0]
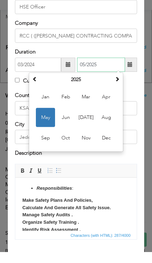
click at [44, 121] on span "May" at bounding box center [45, 128] width 19 height 19
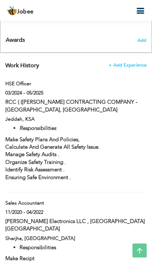
scroll to position [598, 0]
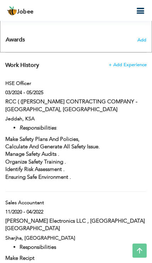
type input "Sales Accountant"
type input "[PERSON_NAME] Electronics LLC , [GEOGRAPHIC_DATA] [GEOGRAPHIC_DATA]"
type input "11/2020"
type input "04/2022"
type input "[GEOGRAPHIC_DATA]"
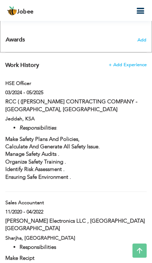
type input "Sharjha"
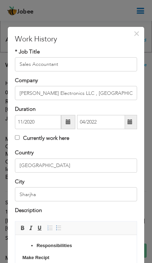
scroll to position [0, 0]
click at [42, 125] on input "11/2020" at bounding box center [38, 122] width 46 height 14
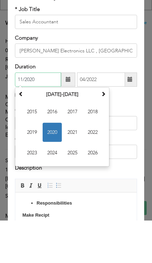
click at [52, 165] on span "2020" at bounding box center [51, 174] width 19 height 19
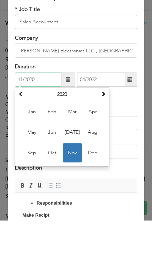
click at [72, 145] on span "Mar" at bounding box center [72, 154] width 19 height 19
type input "03/2020"
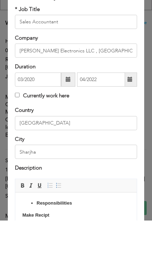
scroll to position [641, 0]
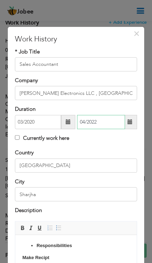
click at [92, 125] on input "04/2022" at bounding box center [101, 122] width 48 height 14
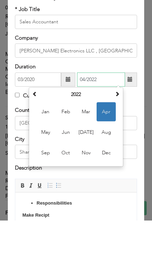
click at [86, 186] on span "Nov" at bounding box center [85, 195] width 19 height 19
type input "11/2022"
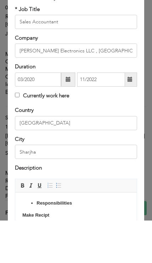
scroll to position [683, 0]
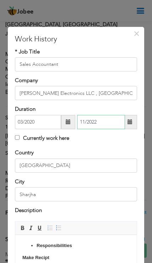
click at [104, 126] on input "11/2022" at bounding box center [101, 122] width 48 height 14
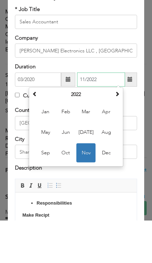
click at [86, 186] on span "Nov" at bounding box center [85, 195] width 19 height 19
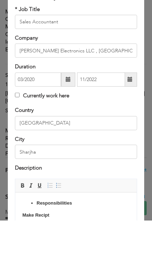
scroll to position [726, 0]
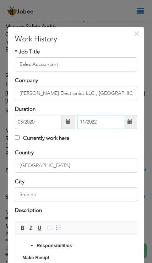
click at [99, 124] on input "11/2022" at bounding box center [101, 122] width 48 height 14
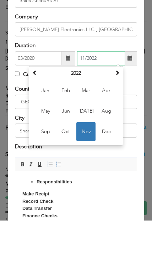
scroll to position [23, 0]
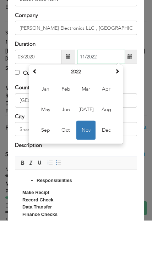
click at [81, 163] on span "Nov" at bounding box center [85, 172] width 19 height 19
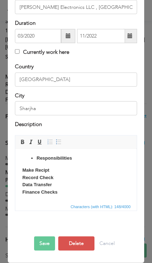
scroll to position [86, 0]
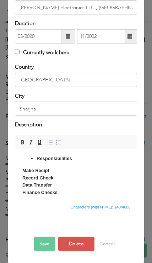
click at [44, 246] on button "Save" at bounding box center [44, 244] width 21 height 14
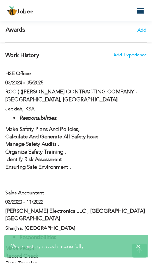
scroll to position [609, 0]
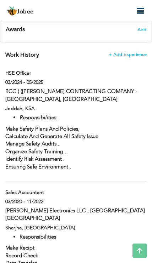
type input "HSE Officer"
type input "RCC ( ([PERSON_NAME] CONTRACTING COMPANY - [GEOGRAPHIC_DATA], [GEOGRAPHIC_DATA]"
type input "03/2024"
type input "05/2025"
type input "KSA"
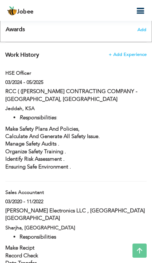
type input "Jeddah"
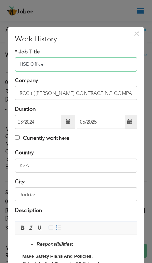
scroll to position [594, 0]
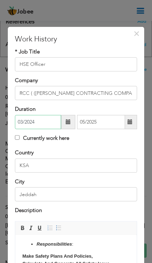
click at [40, 126] on input "03/2024" at bounding box center [38, 122] width 46 height 14
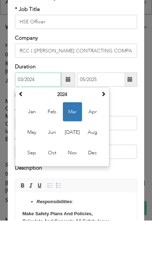
click at [29, 186] on span "Sep" at bounding box center [31, 195] width 19 height 19
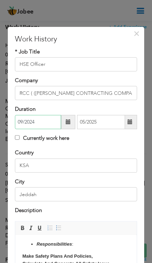
click at [40, 127] on input "09/2024" at bounding box center [38, 122] width 46 height 14
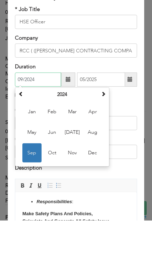
click at [24, 132] on th at bounding box center [21, 137] width 8 height 11
click at [33, 186] on span "Sep" at bounding box center [31, 195] width 19 height 19
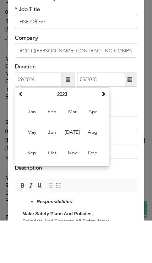
type input "09/2023"
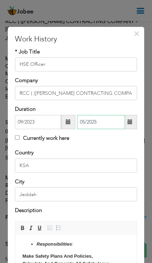
click at [103, 125] on input "05/2025" at bounding box center [101, 122] width 48 height 14
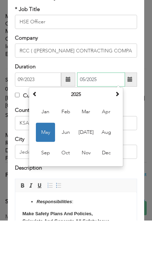
click at [105, 186] on span "Dec" at bounding box center [105, 195] width 19 height 19
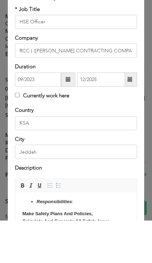
scroll to position [721, 0]
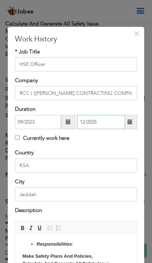
click at [103, 124] on input "12/2025" at bounding box center [101, 122] width 48 height 14
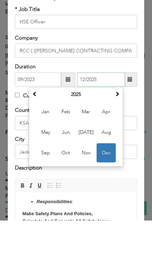
click at [42, 132] on th "2025" at bounding box center [76, 137] width 74 height 11
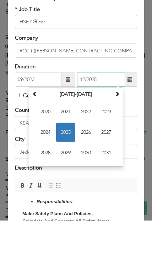
click at [49, 165] on span "2024" at bounding box center [45, 174] width 19 height 19
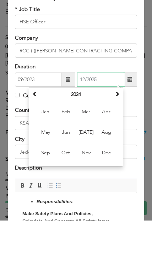
click at [106, 186] on span "Dec" at bounding box center [105, 195] width 19 height 19
type input "12/2024"
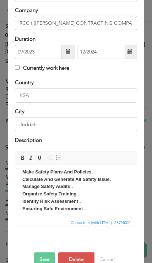
scroll to position [82, 0]
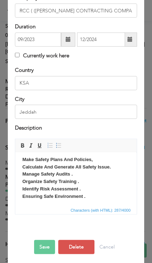
click at [37, 246] on button "Save" at bounding box center [44, 247] width 21 height 14
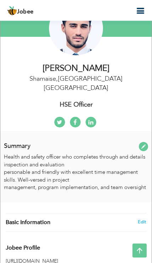
scroll to position [0, 0]
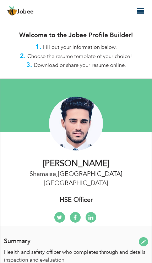
click at [139, 10] on icon "button" at bounding box center [140, 11] width 8 height 8
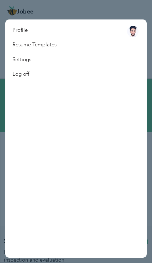
click at [28, 44] on link "Resume Templates" at bounding box center [34, 45] width 58 height 15
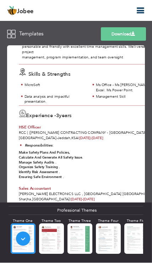
scroll to position [58, 3]
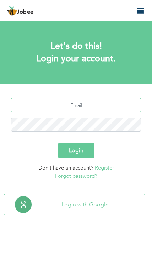
click at [113, 106] on input "text" at bounding box center [76, 105] width 130 height 14
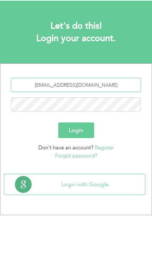
type input "[EMAIL_ADDRESS][DOMAIN_NAME]"
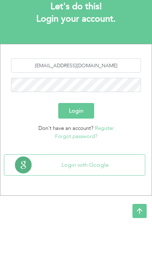
click at [88, 143] on button "Login" at bounding box center [76, 151] width 36 height 16
click at [78, 147] on button "Login" at bounding box center [76, 151] width 36 height 16
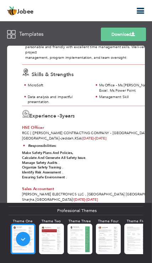
scroll to position [58, 0]
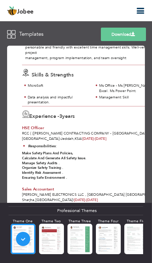
click at [0, 0] on div at bounding box center [0, 0] width 0 height 0
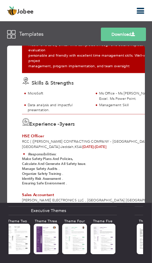
scroll to position [0, 353]
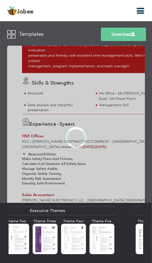
click at [46, 232] on div at bounding box center [75, 138] width 137 height 188
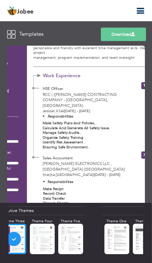
scroll to position [0, 391]
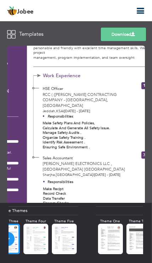
click at [0, 0] on div at bounding box center [0, 0] width 0 height 0
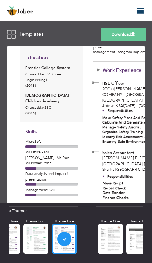
scroll to position [64, 0]
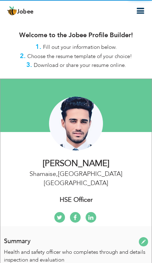
click at [137, 9] on icon "button" at bounding box center [140, 11] width 8 height 8
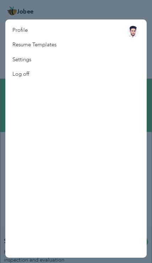
click at [144, 10] on div at bounding box center [76, 131] width 152 height 263
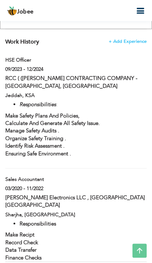
scroll to position [622, 0]
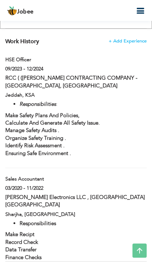
type input "Sales Accountant"
type input "[PERSON_NAME] Electronics LLC , [GEOGRAPHIC_DATA] [GEOGRAPHIC_DATA]"
type input "03/2020"
type input "11/2022"
type input "[GEOGRAPHIC_DATA]"
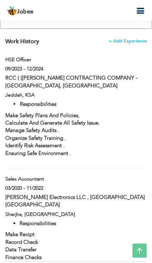
type input "Sharjha"
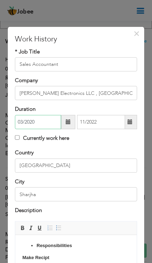
click at [41, 124] on input "03/2020" at bounding box center [38, 122] width 46 height 14
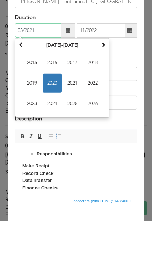
scroll to position [49, 0]
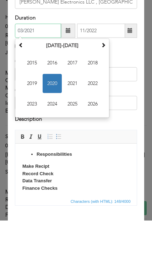
click at [73, 116] on span "2021" at bounding box center [72, 125] width 19 height 19
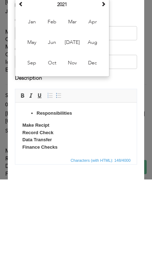
click at [72, 96] on span "Mar" at bounding box center [72, 105] width 19 height 19
type input "03/2021"
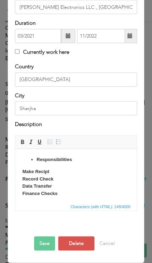
scroll to position [86, 0]
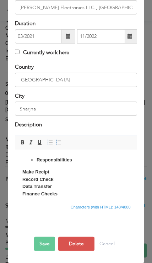
click at [41, 245] on button "Save" at bounding box center [44, 244] width 21 height 14
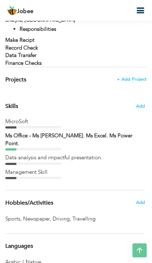
scroll to position [816, 0]
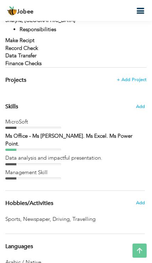
click at [139, 15] on button "button" at bounding box center [139, 11] width 13 height 10
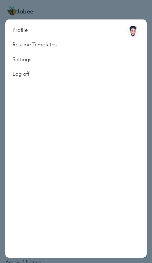
click at [29, 44] on link "Resume Templates" at bounding box center [34, 45] width 58 height 15
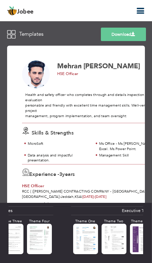
scroll to position [0, 264]
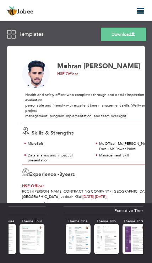
click at [0, 0] on div at bounding box center [0, 0] width 0 height 0
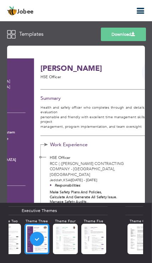
scroll to position [0, 376]
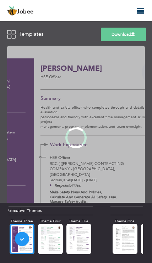
click at [52, 232] on div at bounding box center [75, 138] width 137 height 188
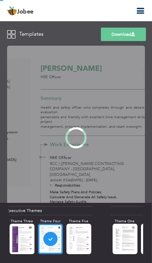
click at [80, 232] on div at bounding box center [75, 138] width 137 height 188
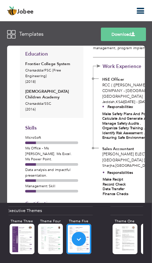
scroll to position [71, 0]
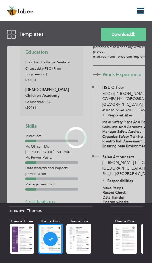
click at [49, 232] on div at bounding box center [75, 138] width 137 height 188
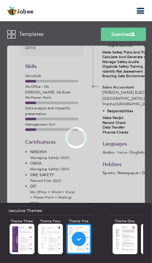
scroll to position [70, 0]
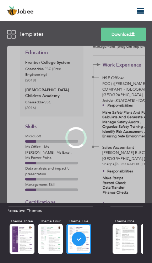
click at [120, 232] on div at bounding box center [75, 138] width 137 height 188
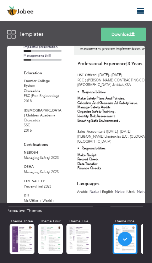
scroll to position [0, 0]
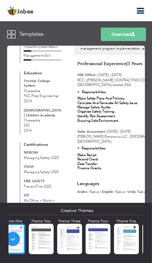
click at [0, 0] on div at bounding box center [0, 0] width 0 height 0
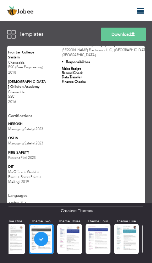
click at [0, 0] on div at bounding box center [0, 0] width 0 height 0
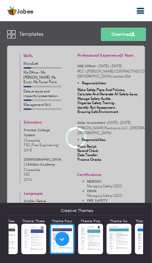
click at [88, 232] on div at bounding box center [75, 138] width 137 height 188
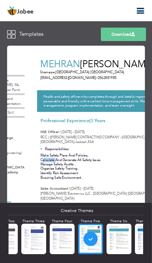
click at [25, 173] on div "Education Frontier College System Charsadda FSC (Free Engineering) 2018 [DEMOGR…" at bounding box center [6, 159] width 44 height 63
click at [123, 37] on link "Download" at bounding box center [123, 34] width 45 height 13
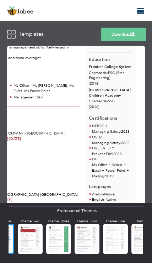
scroll to position [0, 28]
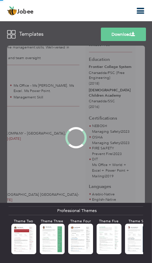
click at [78, 232] on div at bounding box center [75, 138] width 137 height 188
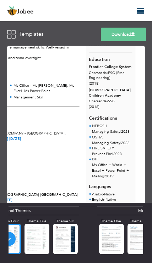
scroll to position [0, 96]
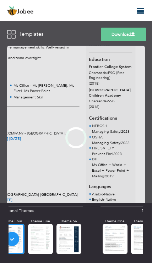
click at [73, 232] on div at bounding box center [75, 138] width 137 height 188
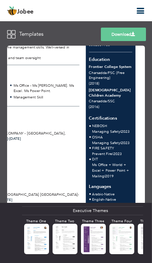
scroll to position [0, 306]
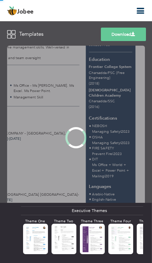
click at [35, 232] on div at bounding box center [75, 138] width 137 height 188
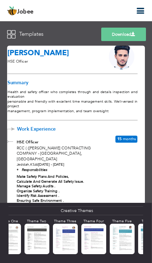
scroll to position [0, 500]
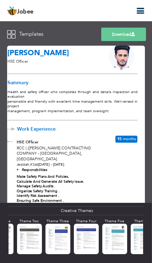
click at [0, 0] on div at bounding box center [0, 0] width 0 height 0
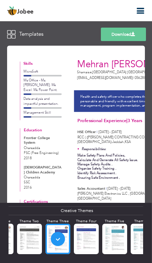
scroll to position [0, 0]
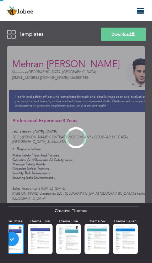
click at [101, 232] on div at bounding box center [75, 138] width 137 height 188
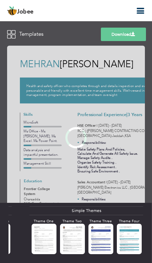
click at [129, 232] on div at bounding box center [75, 138] width 137 height 188
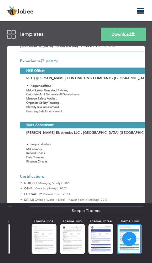
click at [128, 33] on link "Download" at bounding box center [123, 34] width 45 height 13
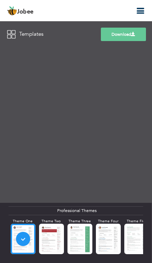
click at [99, 239] on div at bounding box center [108, 239] width 25 height 30
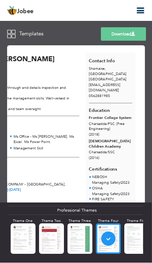
scroll to position [7, 85]
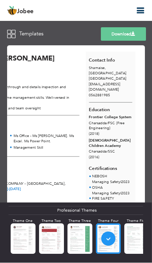
click at [126, 34] on link "Download" at bounding box center [123, 34] width 45 height 13
click at [131, 33] on span at bounding box center [133, 34] width 4 height 4
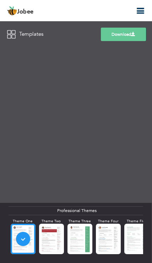
click at [135, 235] on div "Download [PERSON_NAME] HSE Officer Health and safety officer who completes thro…" at bounding box center [76, 153] width 152 height 219
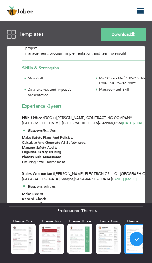
scroll to position [50, 0]
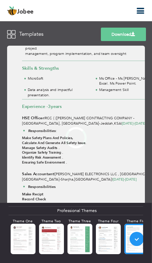
click at [105, 232] on div at bounding box center [75, 138] width 137 height 188
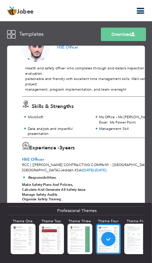
scroll to position [14, 0]
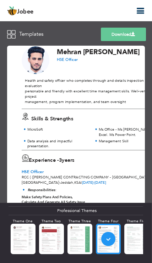
click at [48, 158] on span "Experience -" at bounding box center [44, 159] width 30 height 7
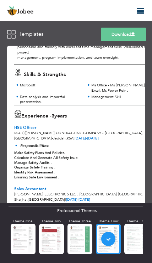
scroll to position [58, 8]
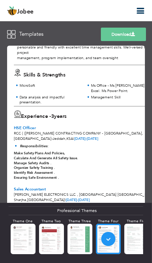
click at [130, 32] on link "Download" at bounding box center [123, 34] width 45 height 13
